Goal: Information Seeking & Learning: Check status

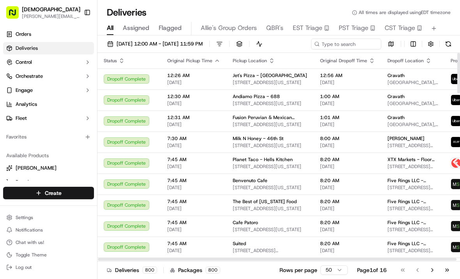
click at [145, 40] on button "[DATE] 12:00 AM - [DATE] 11:59 PM" at bounding box center [155, 44] width 102 height 11
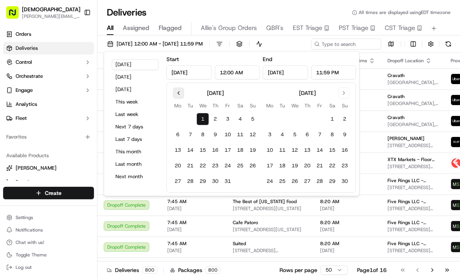
click at [175, 91] on button "Go to previous month" at bounding box center [178, 93] width 11 height 11
click at [177, 180] on button "29" at bounding box center [177, 181] width 12 height 12
type input "[DATE]"
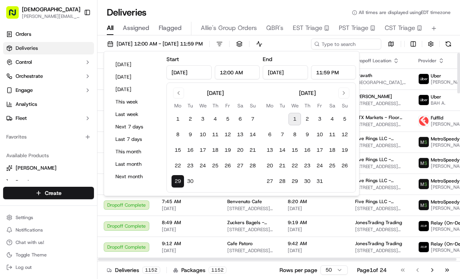
click at [382, 54] on th "Dropoff Location" at bounding box center [380, 61] width 63 height 16
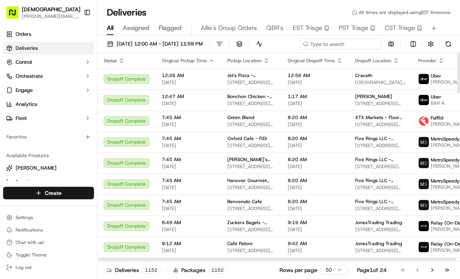
click at [331, 42] on div "[DATE] 12:00 AM - [DATE] 11:59 PM Filters Views Live Monitoring Map" at bounding box center [278, 46] width 362 height 14
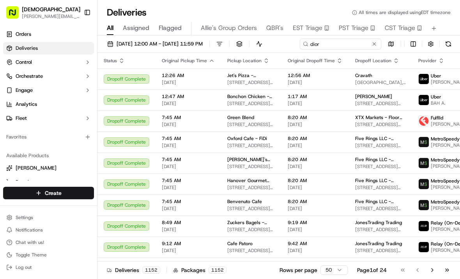
type input "dior"
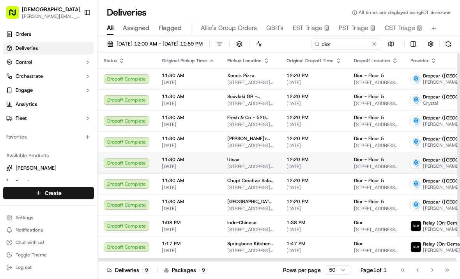
click at [205, 170] on span "[DATE]" at bounding box center [188, 167] width 53 height 6
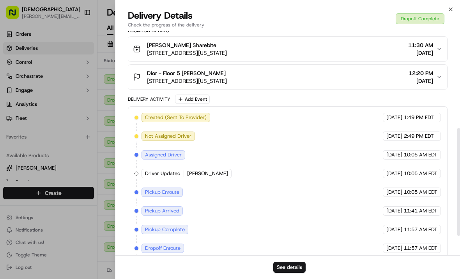
scroll to position [242, 0]
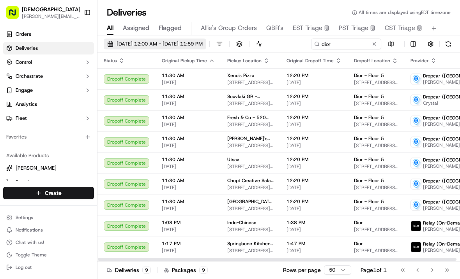
click at [128, 42] on span "[DATE] 12:00 AM - [DATE] 11:59 PM" at bounding box center [159, 44] width 86 height 7
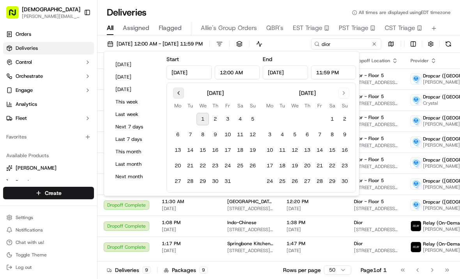
click at [177, 94] on button "Go to previous month" at bounding box center [178, 93] width 11 height 11
click at [212, 166] on button "25" at bounding box center [215, 166] width 12 height 12
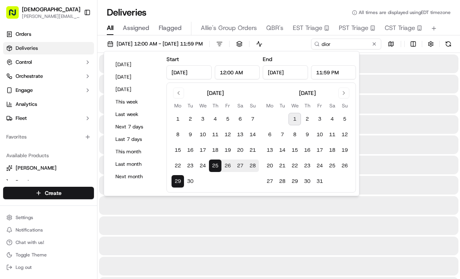
type input "[DATE]"
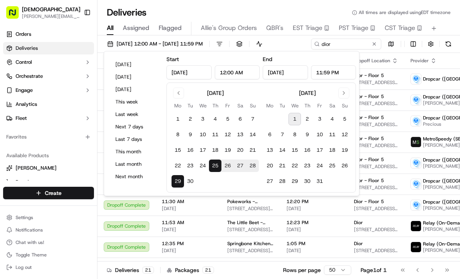
click at [370, 52] on div "[DATE] 12:00 AM - [DATE] 11:59 PM Filters Views Live Monitoring dior Map" at bounding box center [278, 46] width 362 height 14
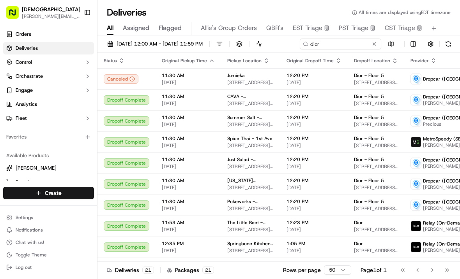
click at [350, 44] on div "[DATE] 12:00 AM - [DATE] 11:59 PM Filters Views Live Monitoring dior Map" at bounding box center [278, 46] width 362 height 14
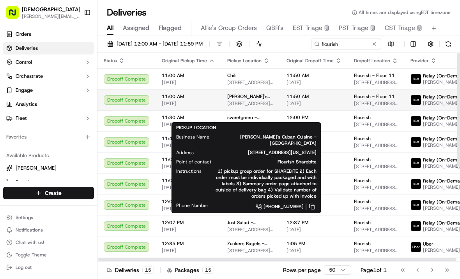
click at [242, 100] on span "[PERSON_NAME]'s Cuban Cuisine - [GEOGRAPHIC_DATA]" at bounding box center [250, 96] width 47 height 6
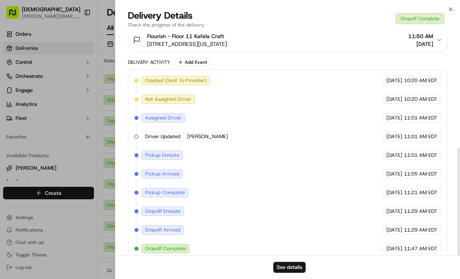
scroll to position [242, 0]
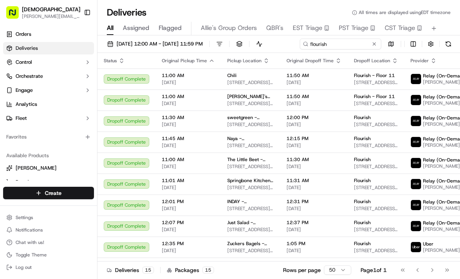
click at [358, 42] on div "[DATE] 12:00 AM - [DATE] 11:59 PM Filters Views Live Monitoring flourish Map" at bounding box center [278, 46] width 362 height 14
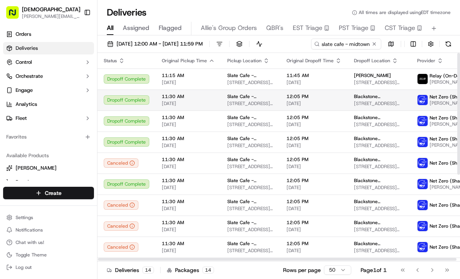
click at [267, 111] on td "[GEOGRAPHIC_DATA] - [GEOGRAPHIC_DATA] [STREET_ADDRESS][US_STATE]" at bounding box center [250, 100] width 59 height 21
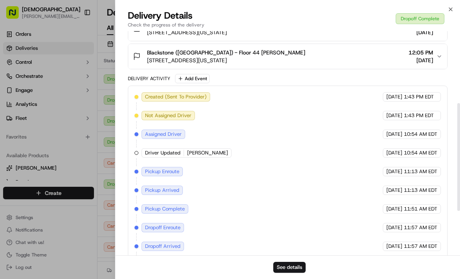
scroll to position [242, 0]
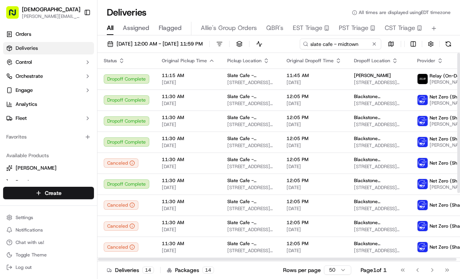
click at [336, 41] on div "[DATE] 12:00 AM - [DATE] 11:59 PM Filters Views Live Monitoring slate cafe - mi…" at bounding box center [278, 46] width 362 height 14
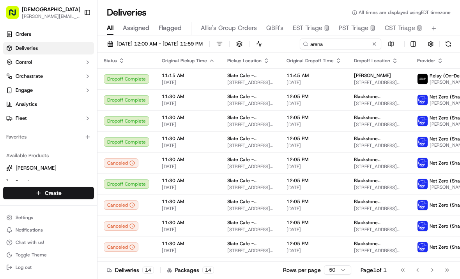
type input "arena"
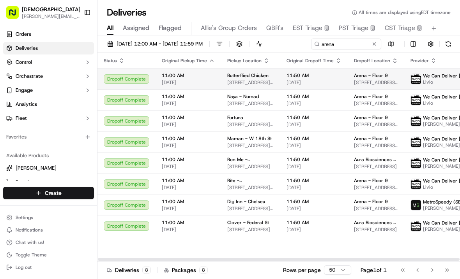
click at [205, 79] on span "11:00 AM" at bounding box center [188, 75] width 53 height 6
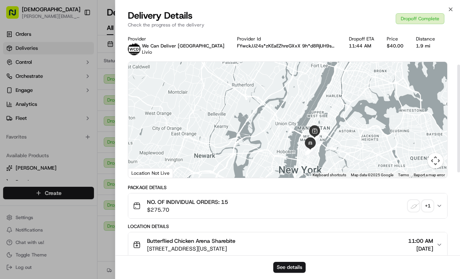
scroll to position [242, 0]
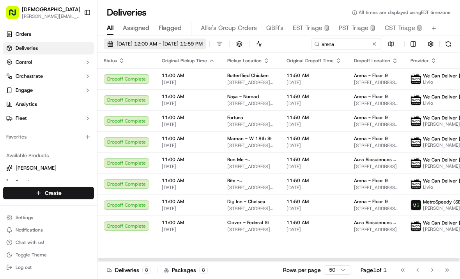
click at [129, 46] on span "[DATE] 12:00 AM - [DATE] 11:59 PM" at bounding box center [159, 44] width 86 height 7
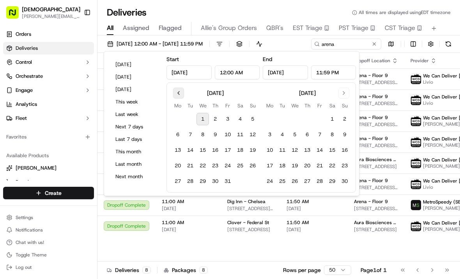
click at [183, 92] on button "Go to previous month" at bounding box center [178, 93] width 11 height 11
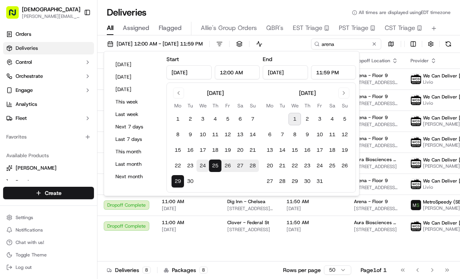
click at [203, 167] on button "24" at bounding box center [202, 166] width 12 height 12
type input "[DATE]"
click at [203, 167] on button "24" at bounding box center [202, 166] width 12 height 12
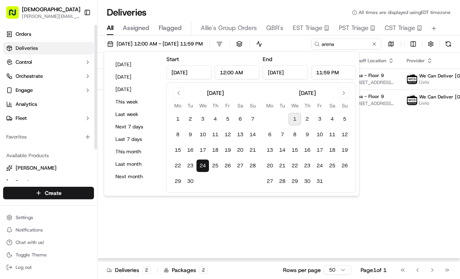
click at [95, 91] on div at bounding box center [95, 87] width 3 height 125
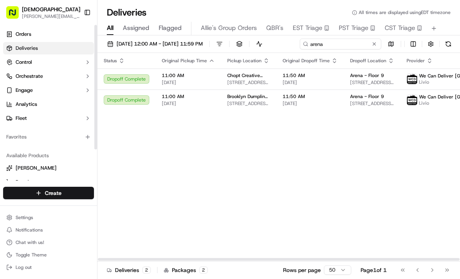
click at [338, 45] on div "[DATE] 12:00 AM - [DATE] 11:59 PM Filters Views Live Monitoring arena Map" at bounding box center [278, 46] width 362 height 14
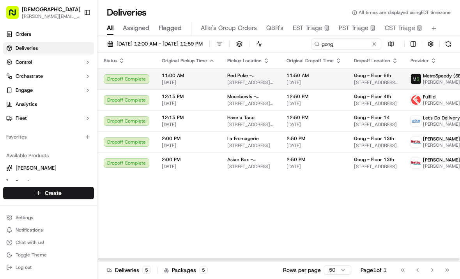
click at [197, 86] on span "[DATE]" at bounding box center [188, 82] width 53 height 6
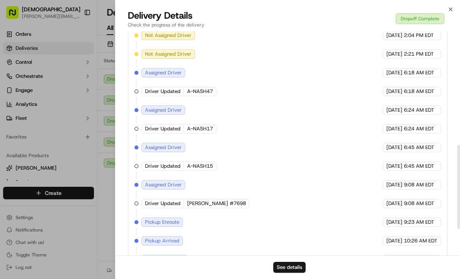
scroll to position [373, 0]
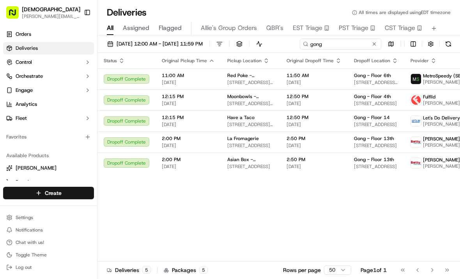
click at [334, 45] on div "[DATE] 12:00 AM - [DATE] 11:59 PM Filters Views Live Monitoring gong Map" at bounding box center [278, 46] width 362 height 14
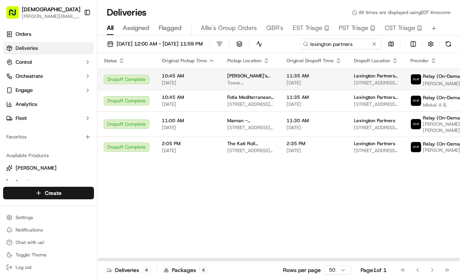
type input "lexington partners"
click at [263, 79] on span "[PERSON_NAME]'s Home of Soup Dumplings" at bounding box center [250, 76] width 47 height 6
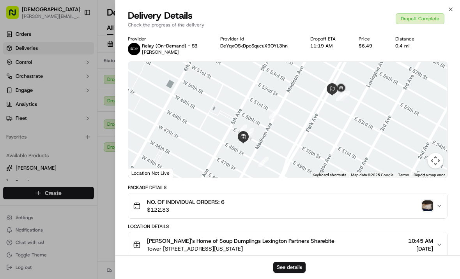
scroll to position [242, 0]
